Goal: Task Accomplishment & Management: Complete application form

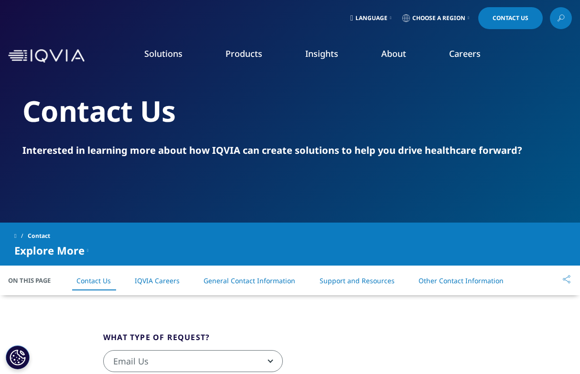
click at [515, 17] on span "Contact Us" at bounding box center [511, 18] width 36 height 6
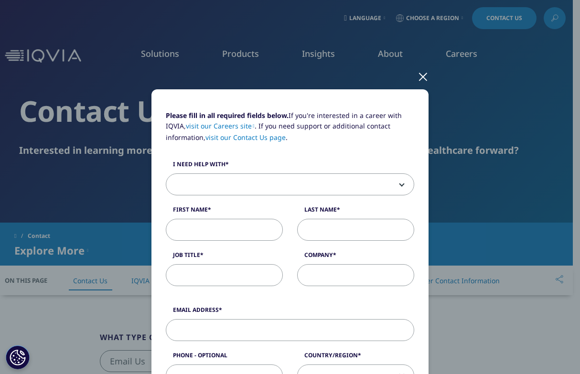
click at [244, 183] on span at bounding box center [290, 185] width 248 height 22
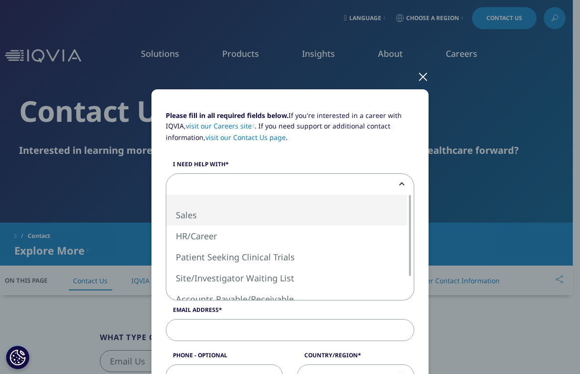
select select "Sales"
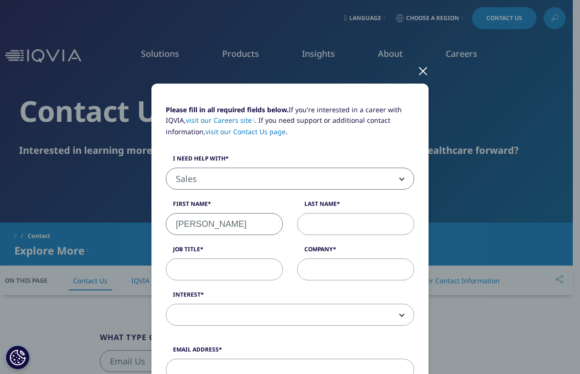
scroll to position [8, 0]
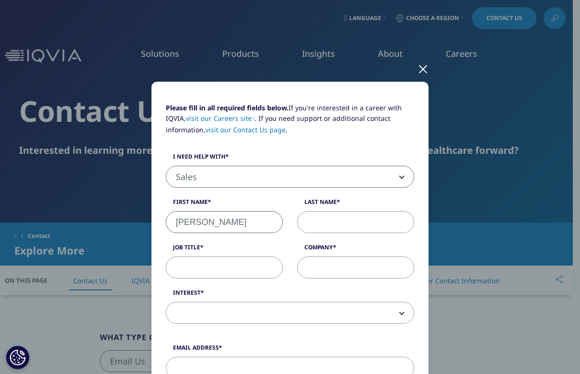
type input "[PERSON_NAME]"
type input "CEO"
type input "Tract Bio"
click at [236, 310] on span at bounding box center [290, 313] width 248 height 22
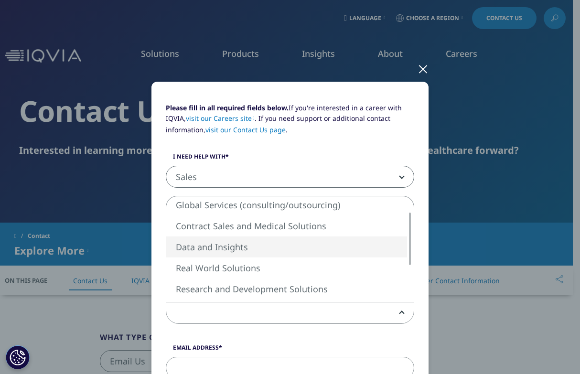
select select "Data and Insights"
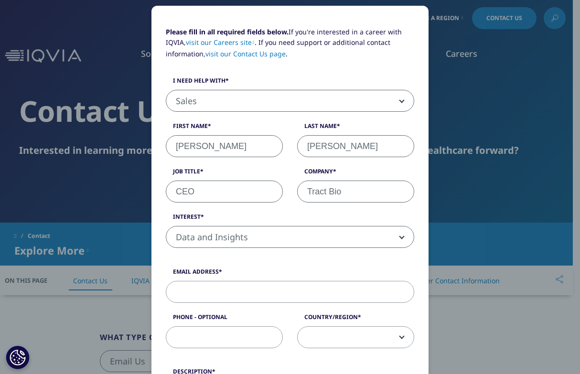
scroll to position [167, 0]
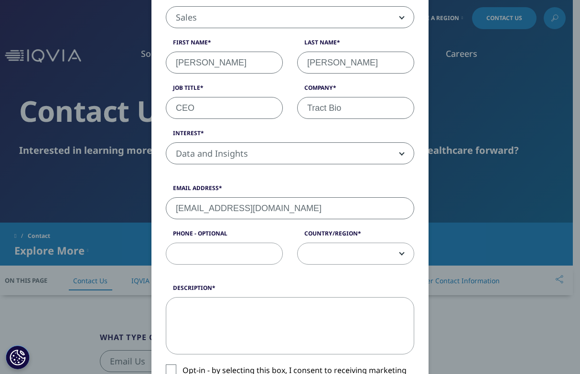
type input "[EMAIL_ADDRESS][DOMAIN_NAME]"
type input "[PHONE_NUMBER]"
click at [400, 254] on b at bounding box center [400, 254] width 0 height 0
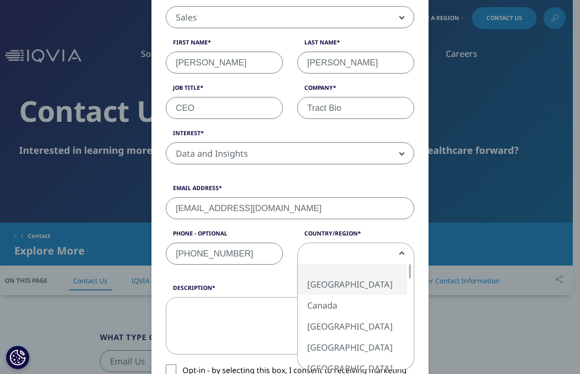
select select "[GEOGRAPHIC_DATA]"
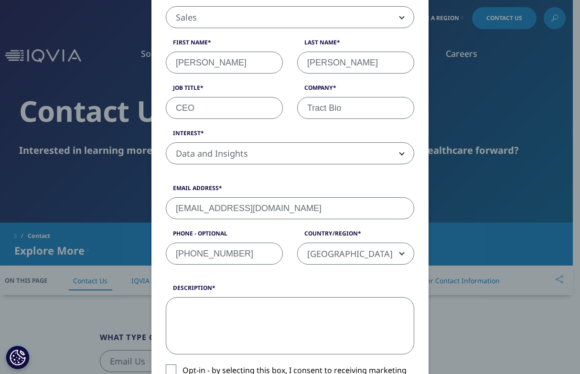
click at [242, 304] on textarea "Description" at bounding box center [290, 325] width 248 height 57
click at [204, 307] on textarea "Need paint" at bounding box center [290, 325] width 248 height 57
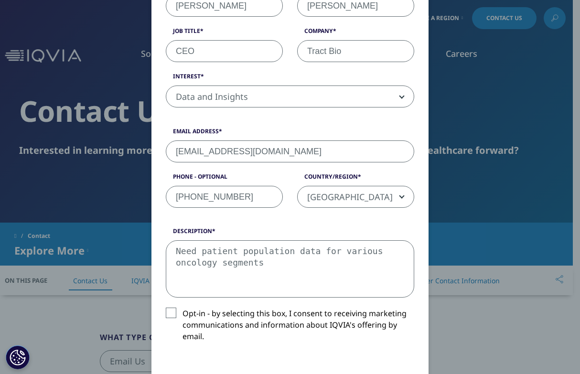
scroll to position [245, 0]
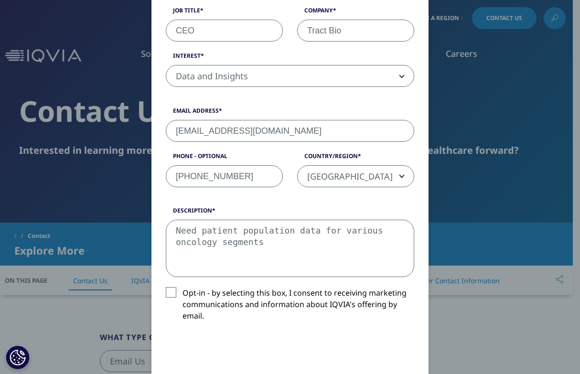
type textarea "Need patient population data for various oncology segments"
click at [166, 290] on label "Opt-in - by selecting this box, I consent to receiving marketing communications…" at bounding box center [290, 307] width 248 height 40
click at [183, 287] on input "Opt-in - by selecting this box, I consent to receiving marketing communications…" at bounding box center [183, 287] width 0 height 0
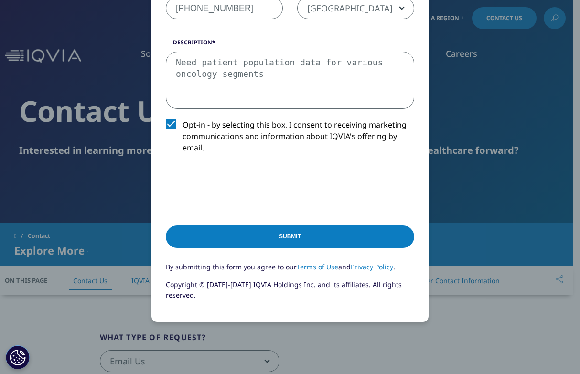
scroll to position [465, 0]
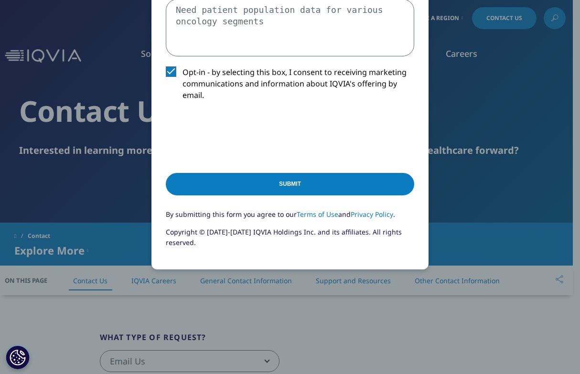
click at [289, 183] on input "Submit" at bounding box center [290, 184] width 248 height 22
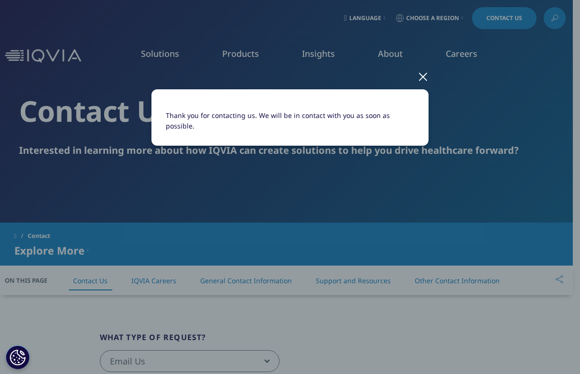
click at [426, 77] on div at bounding box center [423, 76] width 11 height 26
